Goal: Book appointment/travel/reservation

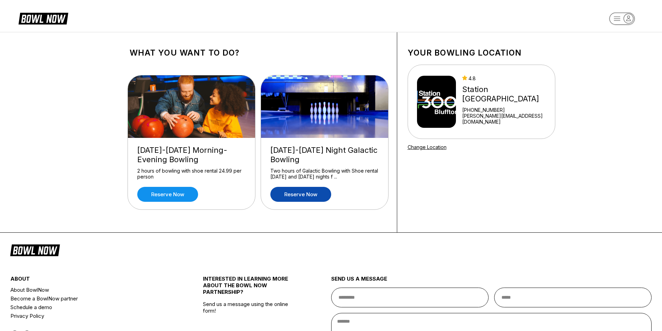
click at [325, 199] on link "Reserve now" at bounding box center [300, 194] width 61 height 15
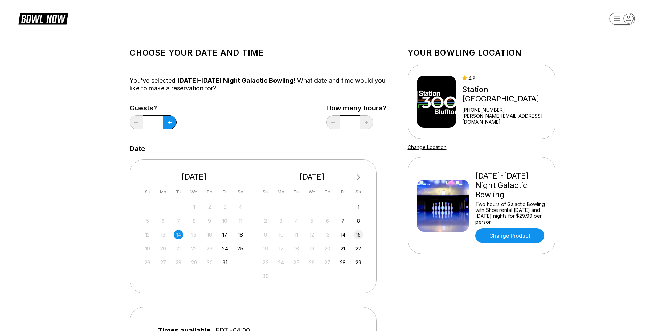
click at [357, 232] on div "15" at bounding box center [358, 234] width 9 height 9
click at [170, 122] on icon at bounding box center [170, 123] width 4 height 4
click at [169, 124] on icon at bounding box center [170, 123] width 4 height 4
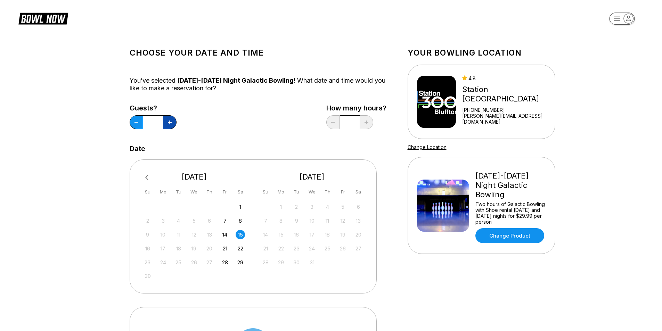
click at [169, 124] on icon at bounding box center [170, 123] width 4 height 4
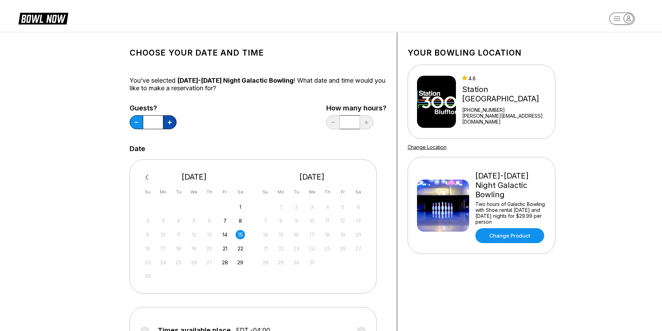
click at [169, 124] on icon at bounding box center [170, 123] width 4 height 4
type input "**"
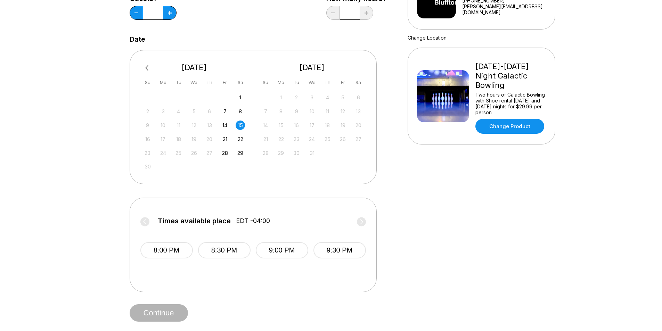
scroll to position [104, 0]
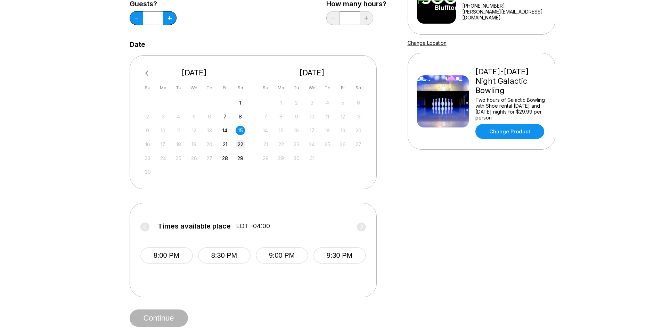
click at [243, 144] on div "22" at bounding box center [239, 144] width 9 height 9
click at [239, 126] on div "15" at bounding box center [239, 130] width 9 height 9
click at [224, 131] on div "14" at bounding box center [224, 130] width 9 height 9
click at [238, 131] on div "15" at bounding box center [239, 130] width 9 height 9
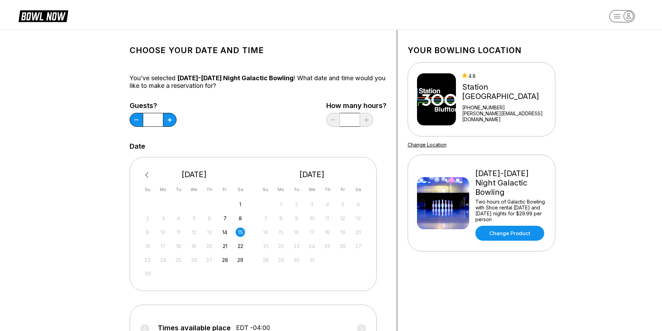
scroll to position [0, 0]
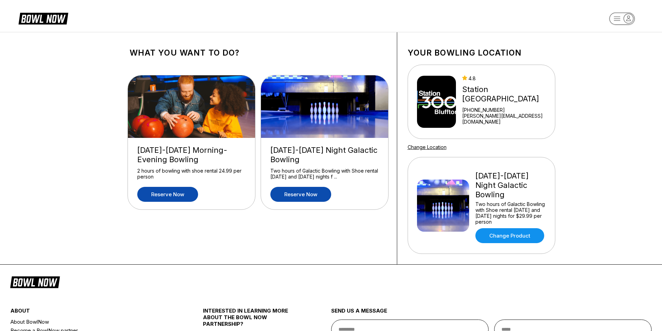
click at [165, 196] on link "Reserve now" at bounding box center [167, 194] width 61 height 15
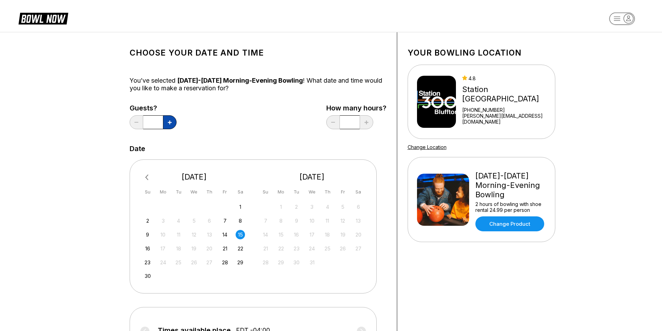
click at [170, 121] on icon at bounding box center [170, 123] width 4 height 4
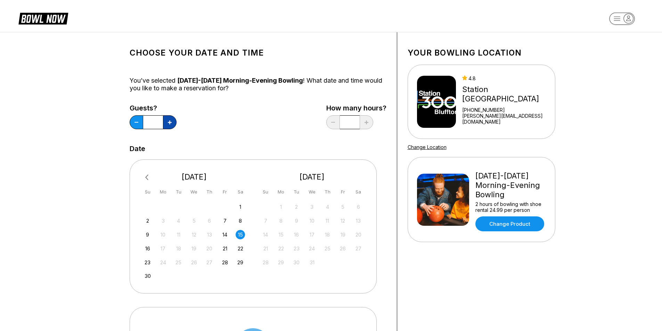
click at [170, 121] on icon at bounding box center [170, 123] width 4 height 4
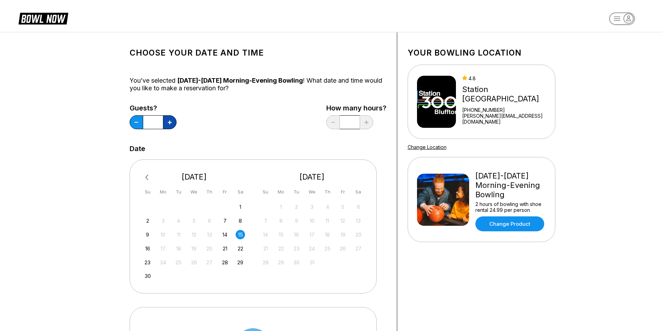
type input "**"
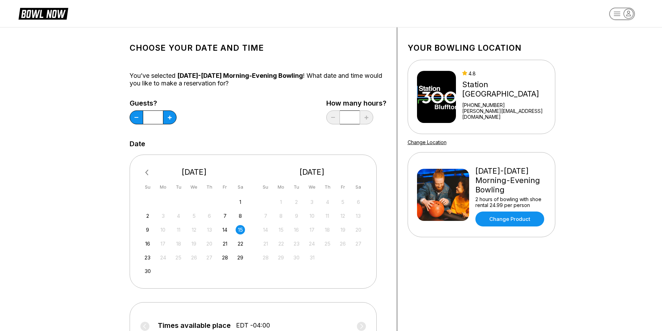
scroll to position [139, 0]
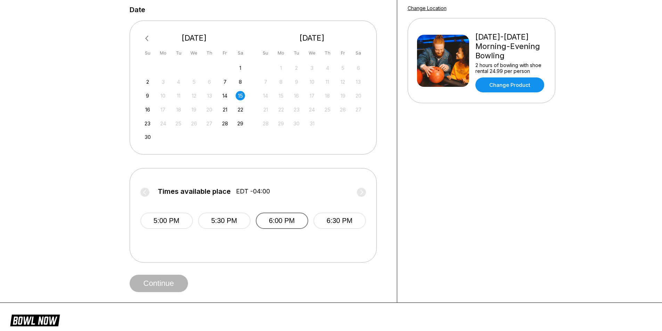
click at [295, 225] on button "6:00 PM" at bounding box center [282, 221] width 52 height 16
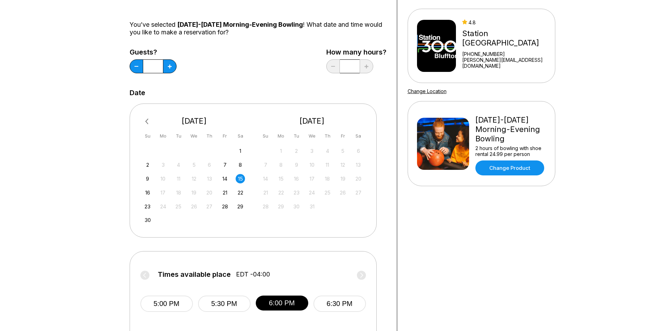
scroll to position [0, 0]
